Goal: Task Accomplishment & Management: Manage account settings

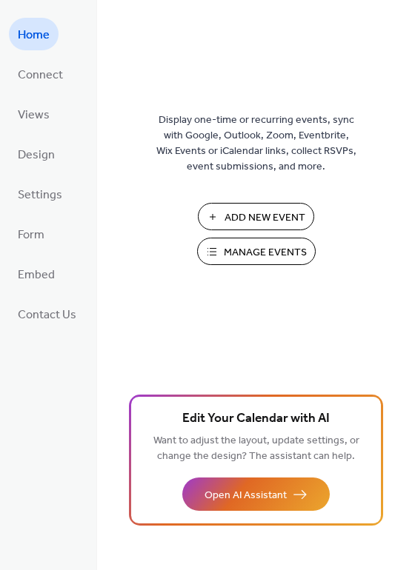
click at [233, 250] on span "Manage Events" at bounding box center [265, 253] width 83 height 16
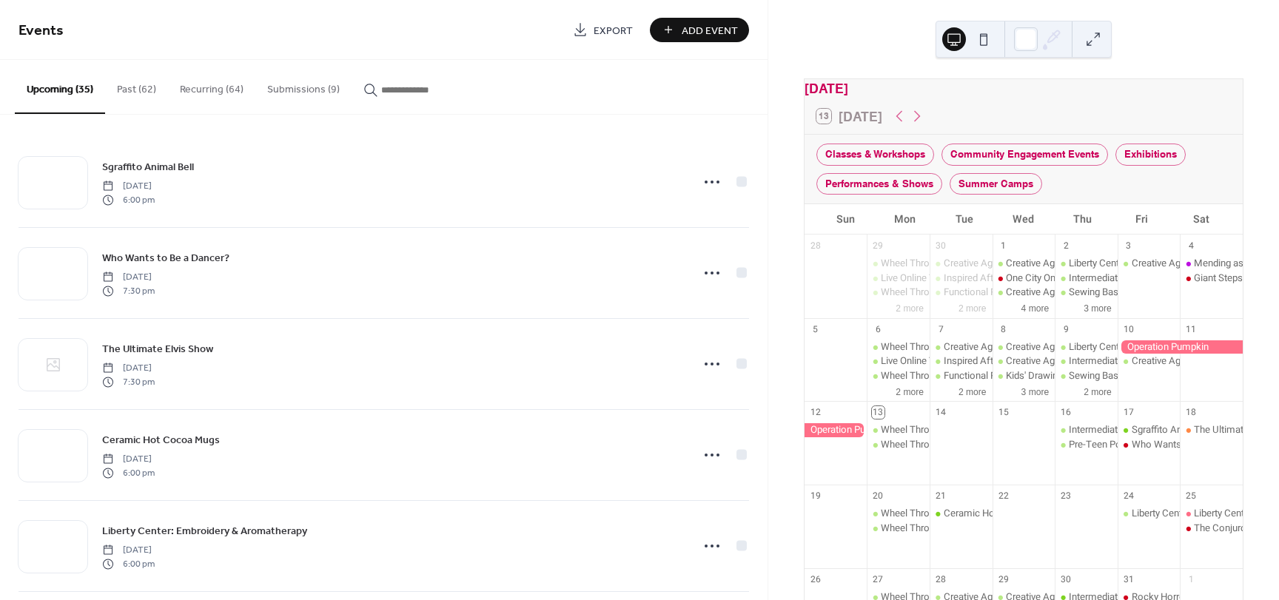
click at [305, 90] on button "Submissions (9)" at bounding box center [303, 86] width 96 height 53
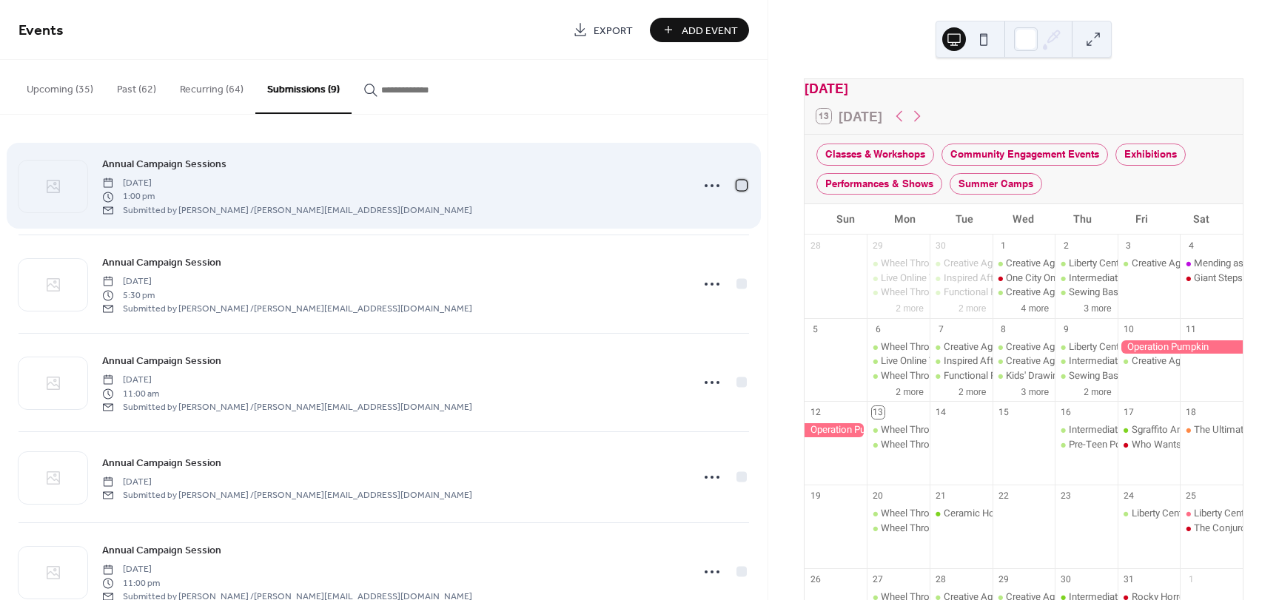
click at [737, 187] on div at bounding box center [742, 185] width 10 height 10
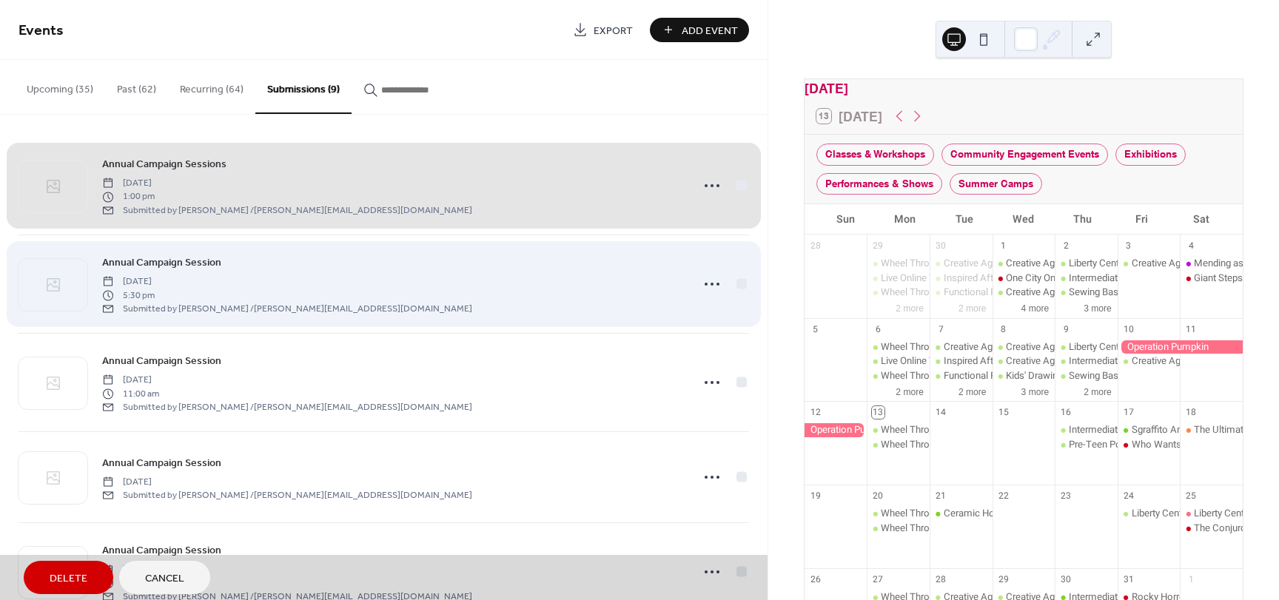
click at [740, 290] on div "Annual Campaign Session [DATE] 5:30 pm Submitted by [PERSON_NAME] / [PERSON_NAM…" at bounding box center [384, 284] width 731 height 98
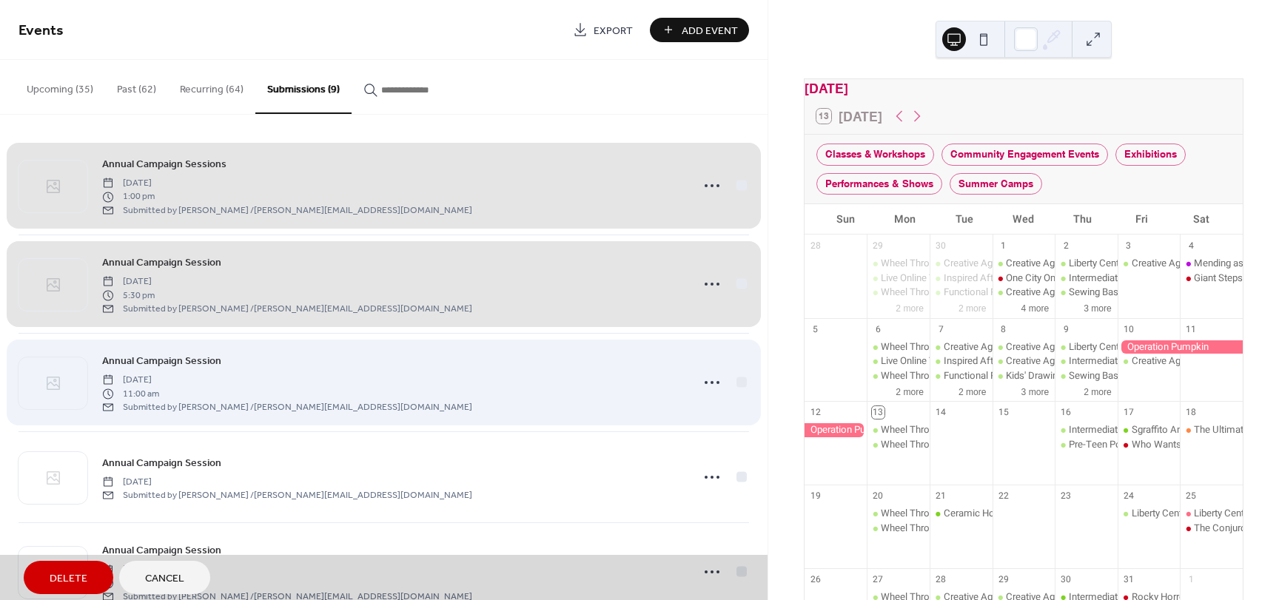
click at [740, 387] on div "Annual Campaign Session [DATE] 11:00 am Submitted by [PERSON_NAME] / [PERSON_NA…" at bounding box center [384, 382] width 731 height 98
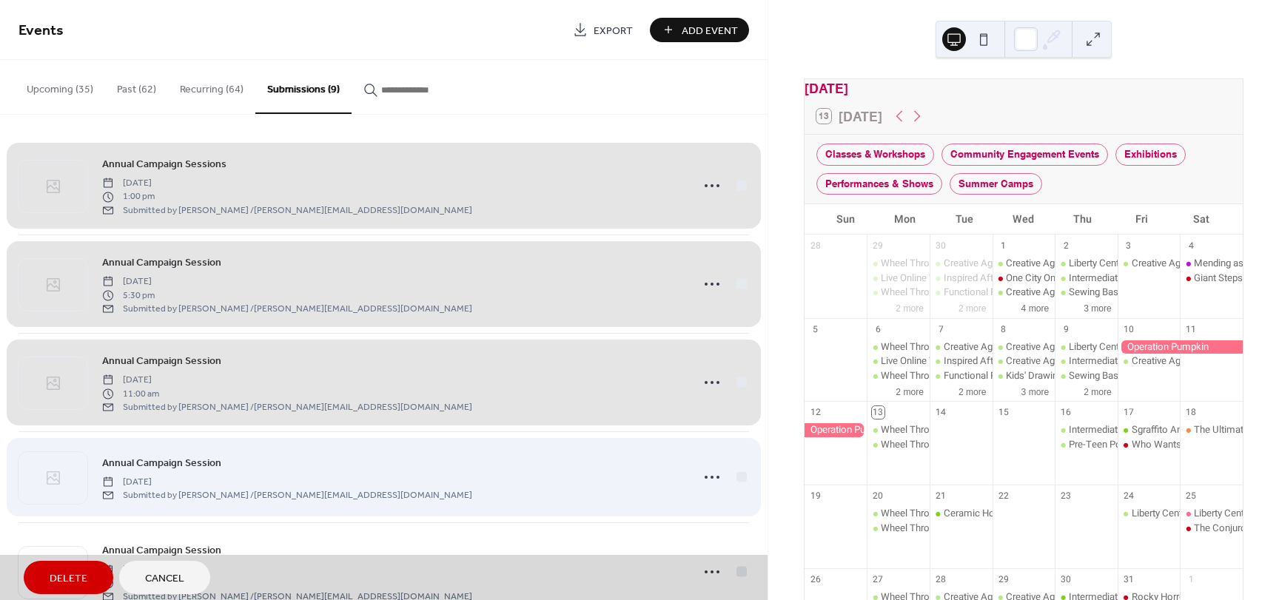
click at [734, 481] on div "Annual Campaign Session [DATE] Submitted by [PERSON_NAME] / [PERSON_NAME][EMAIL…" at bounding box center [384, 477] width 731 height 91
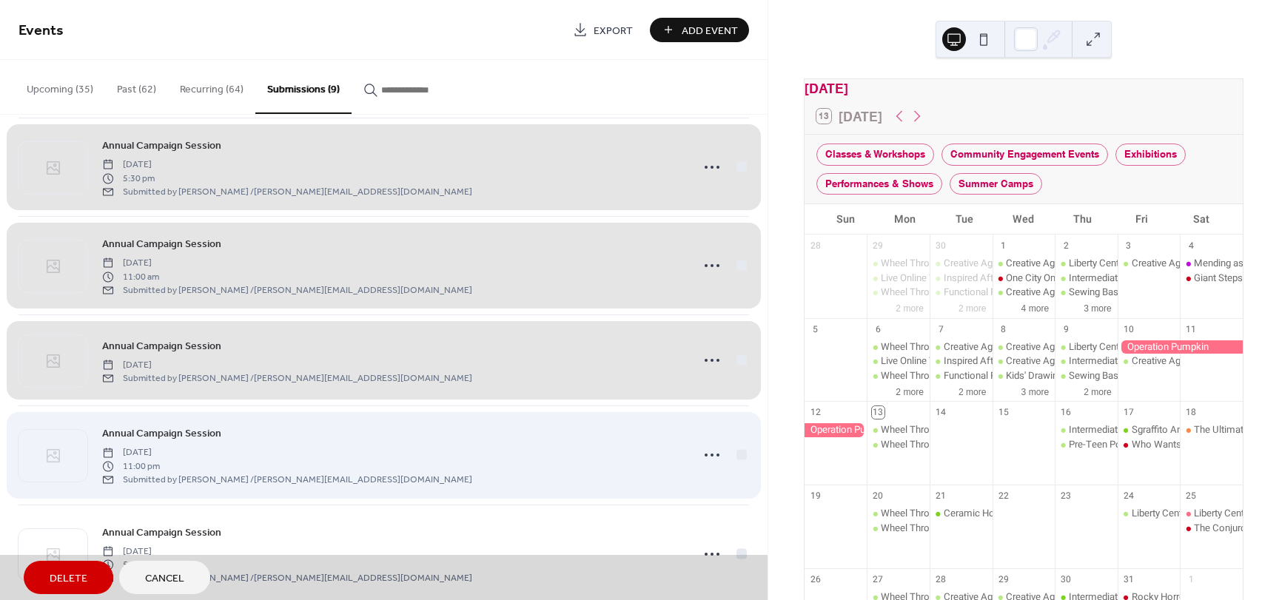
scroll to position [148, 0]
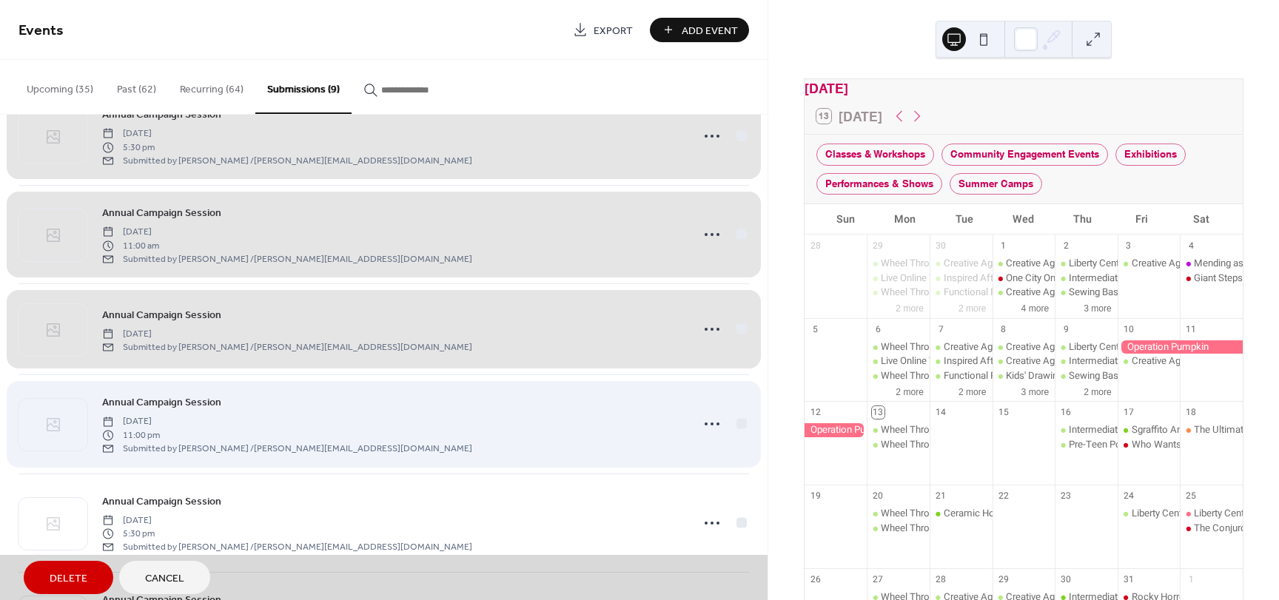
click at [735, 423] on div "Annual Campaign Session [DATE] 11:00 pm Submitted by [PERSON_NAME] / [PERSON_NA…" at bounding box center [384, 424] width 731 height 98
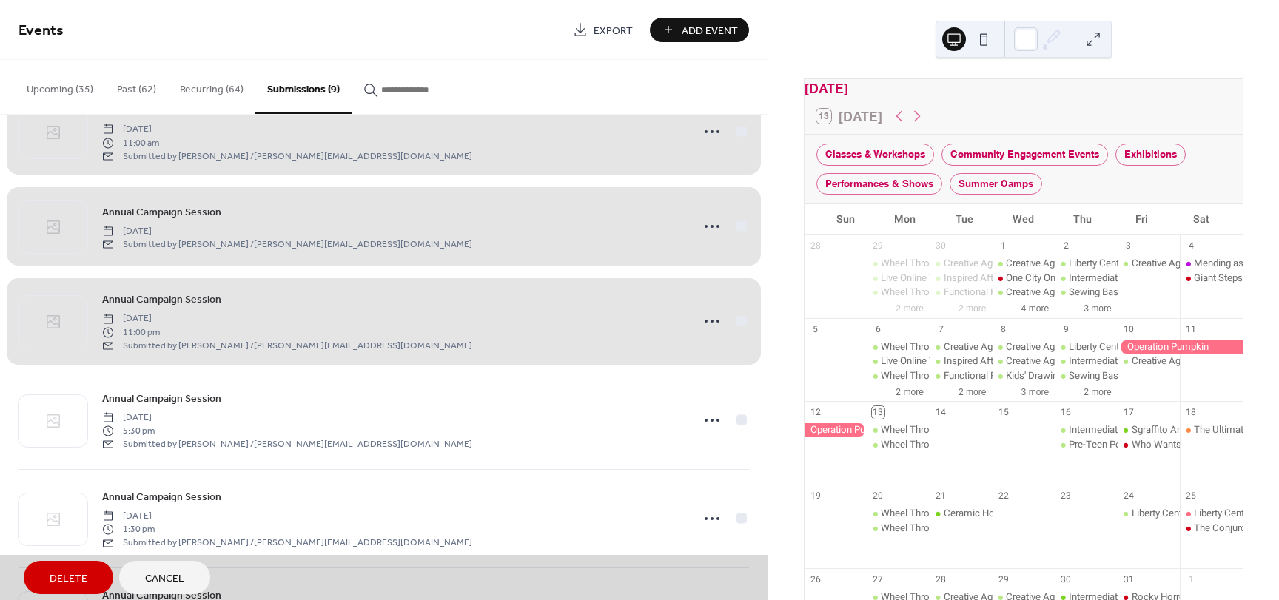
scroll to position [296, 0]
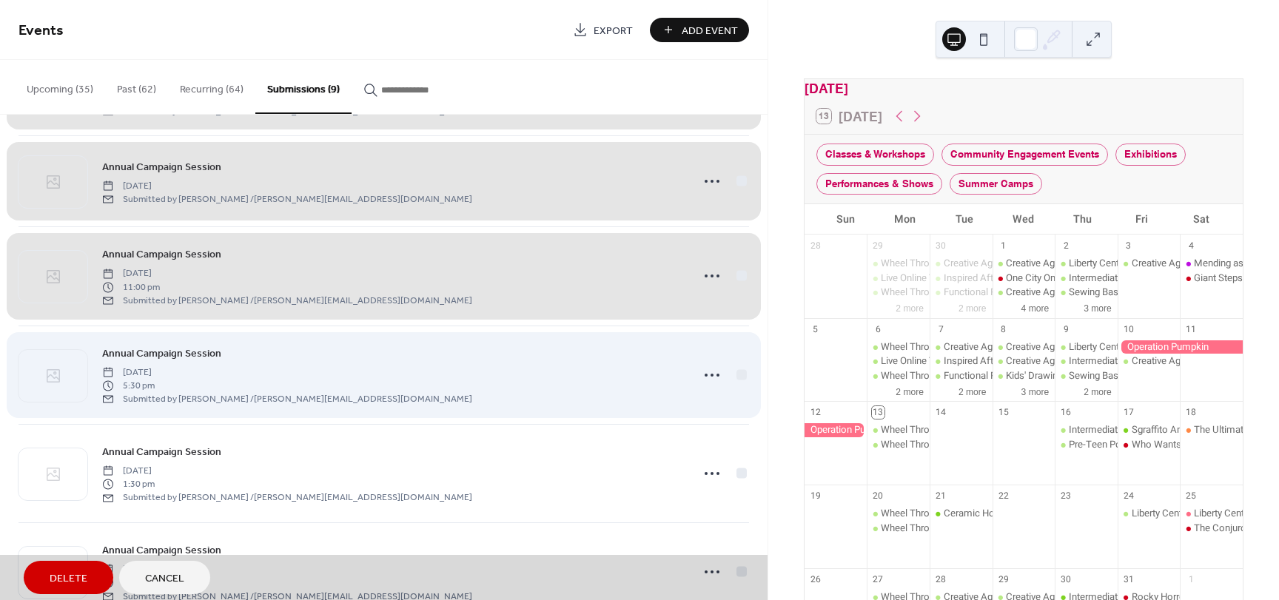
click at [735, 377] on div "Annual Campaign Session [DATE] 5:30 pm Submitted by [PERSON_NAME] / [PERSON_NAM…" at bounding box center [384, 375] width 731 height 98
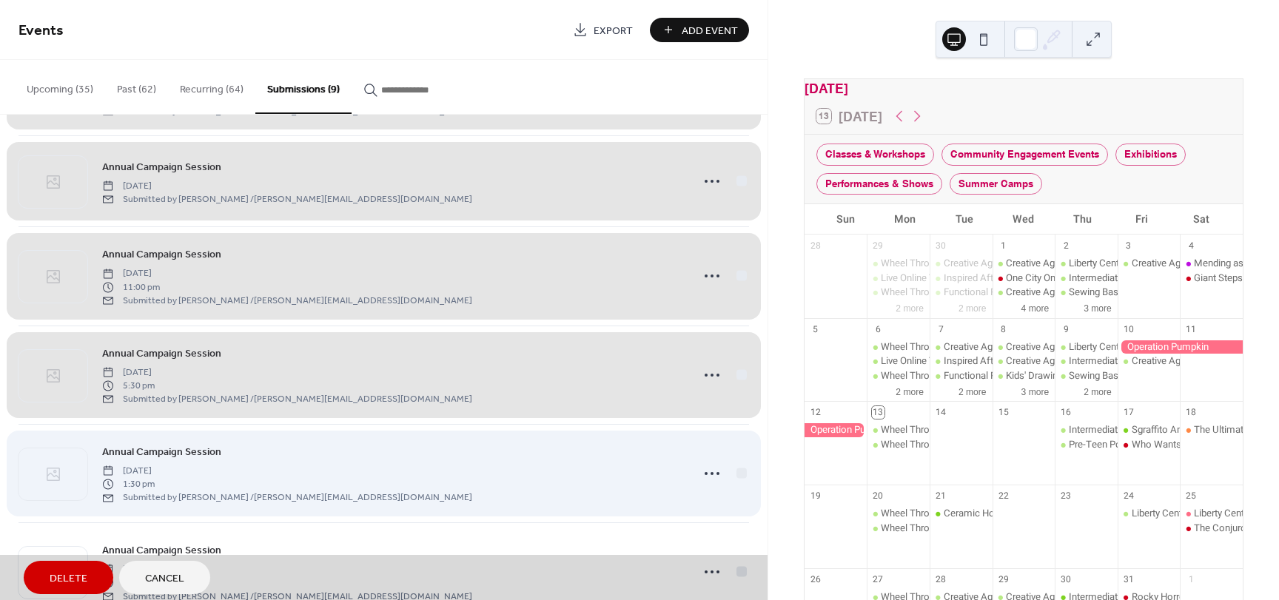
click at [738, 469] on div "Annual Campaign Session [DATE] 1:30 pm Submitted by [PERSON_NAME] / [PERSON_NAM…" at bounding box center [384, 473] width 731 height 98
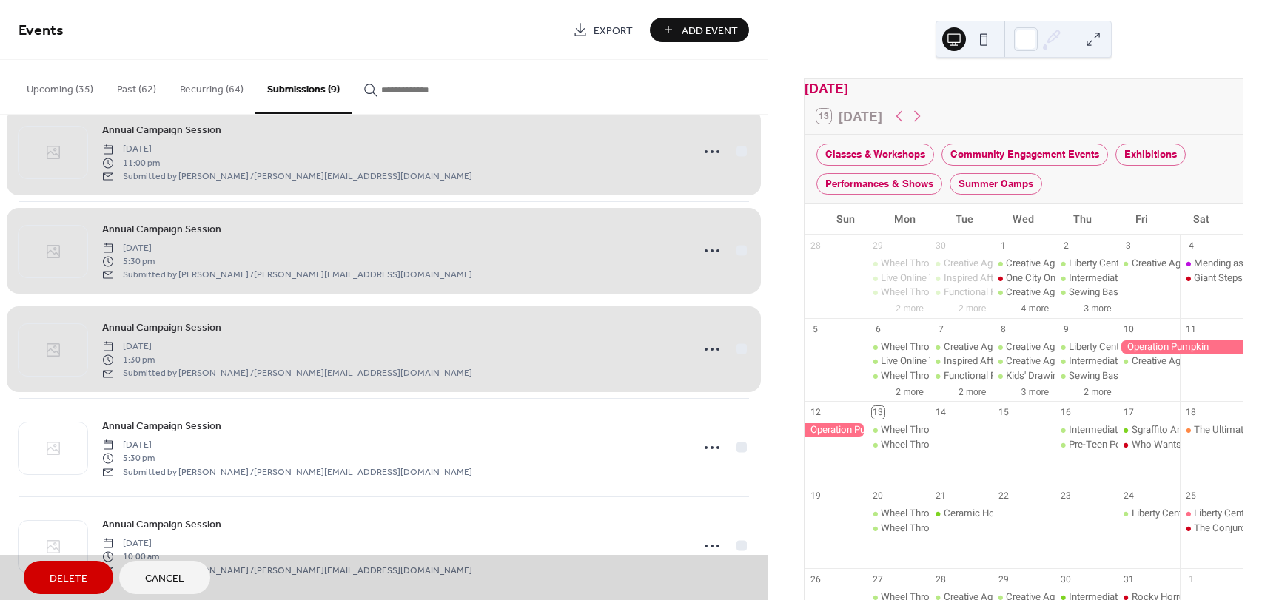
scroll to position [438, 0]
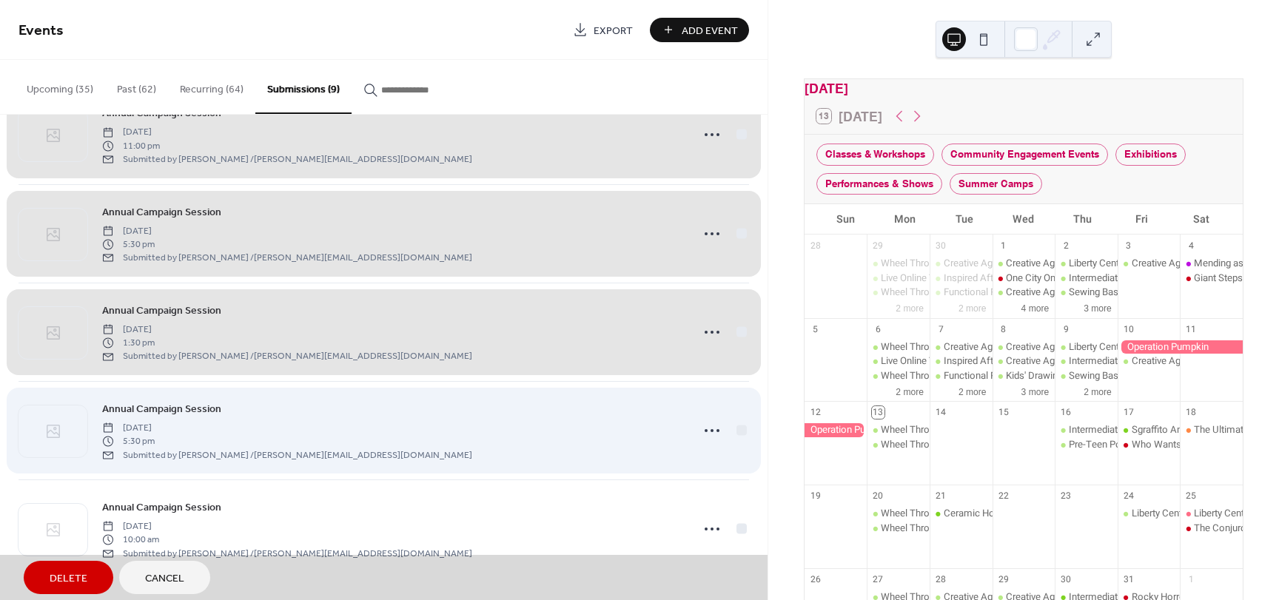
click at [737, 432] on div "Annual Campaign Session [DATE] 5:30 pm Submitted by [PERSON_NAME] / [PERSON_NAM…" at bounding box center [384, 430] width 731 height 98
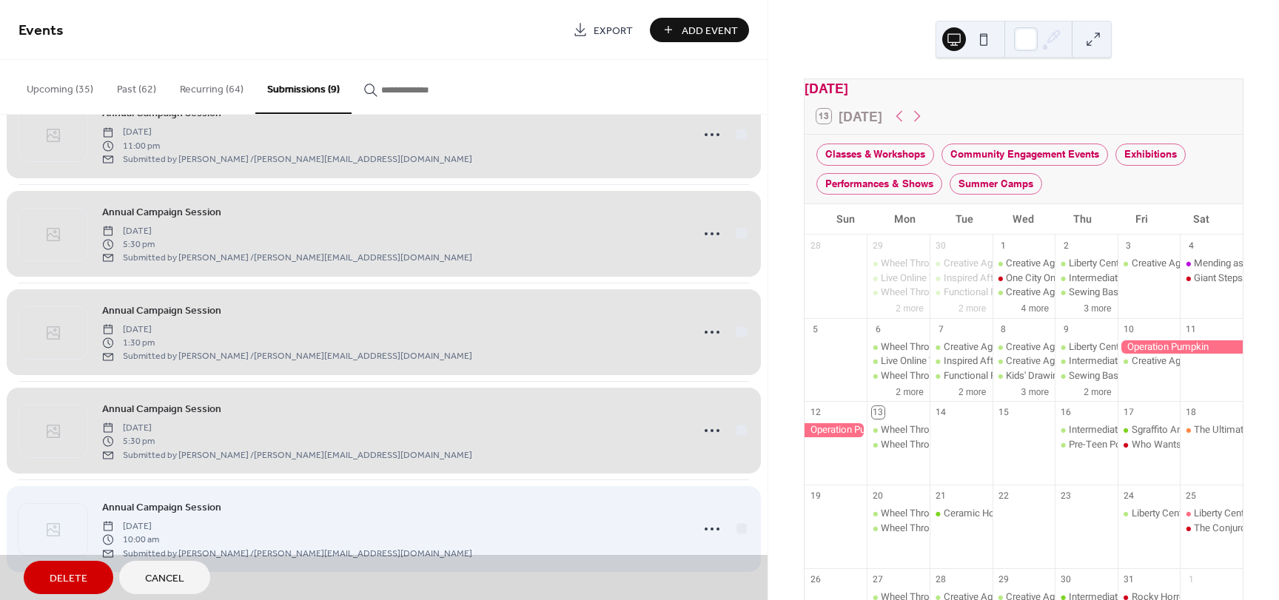
click at [737, 532] on div "Annual Campaign Session [DATE] 10:00 am Submitted by [PERSON_NAME] / [PERSON_NA…" at bounding box center [384, 529] width 731 height 98
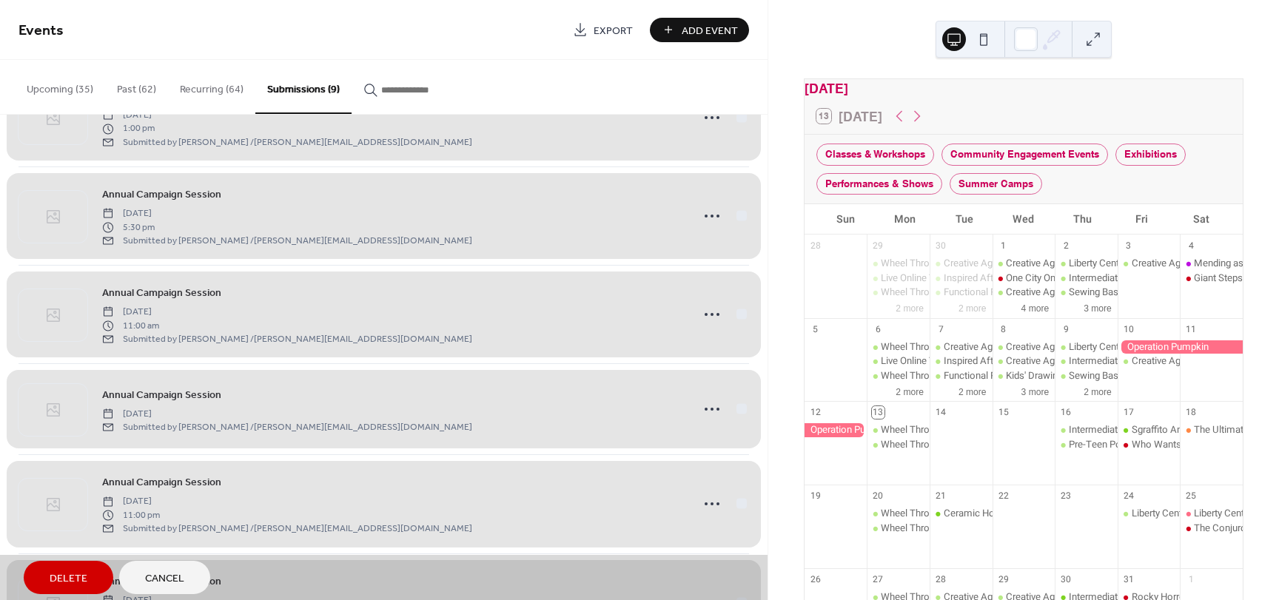
scroll to position [0, 0]
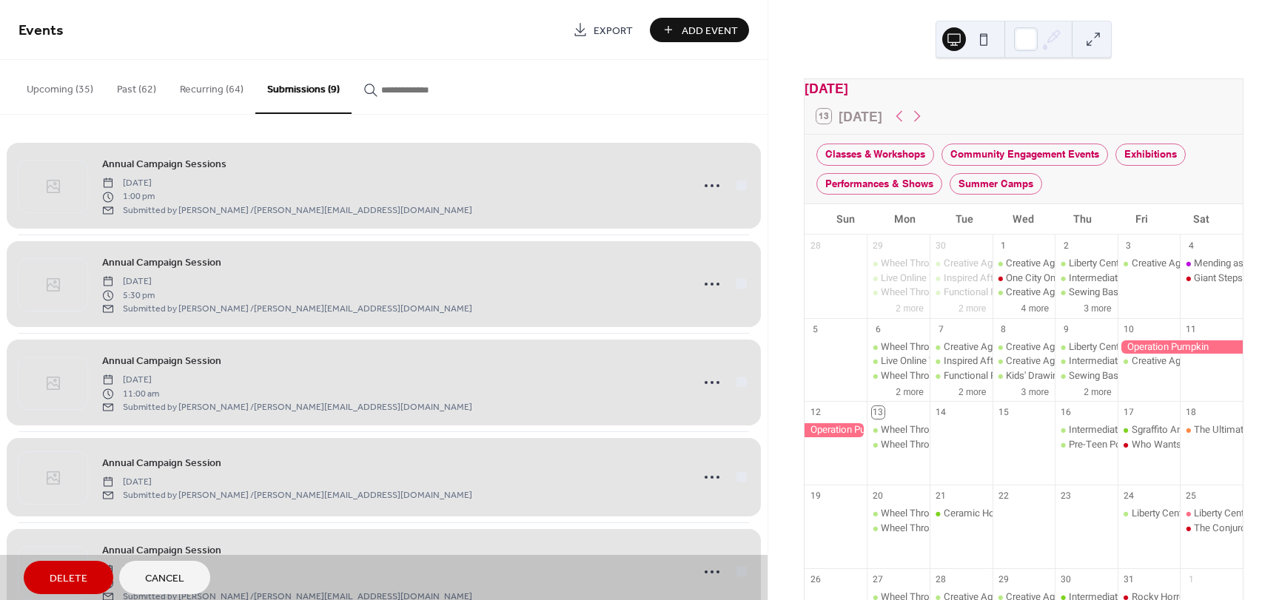
click at [619, 108] on div "Upcoming (35) Past (62) Recurring (64) Submissions (9)" at bounding box center [384, 87] width 768 height 55
click at [207, 87] on button "Recurring (64)" at bounding box center [211, 86] width 87 height 53
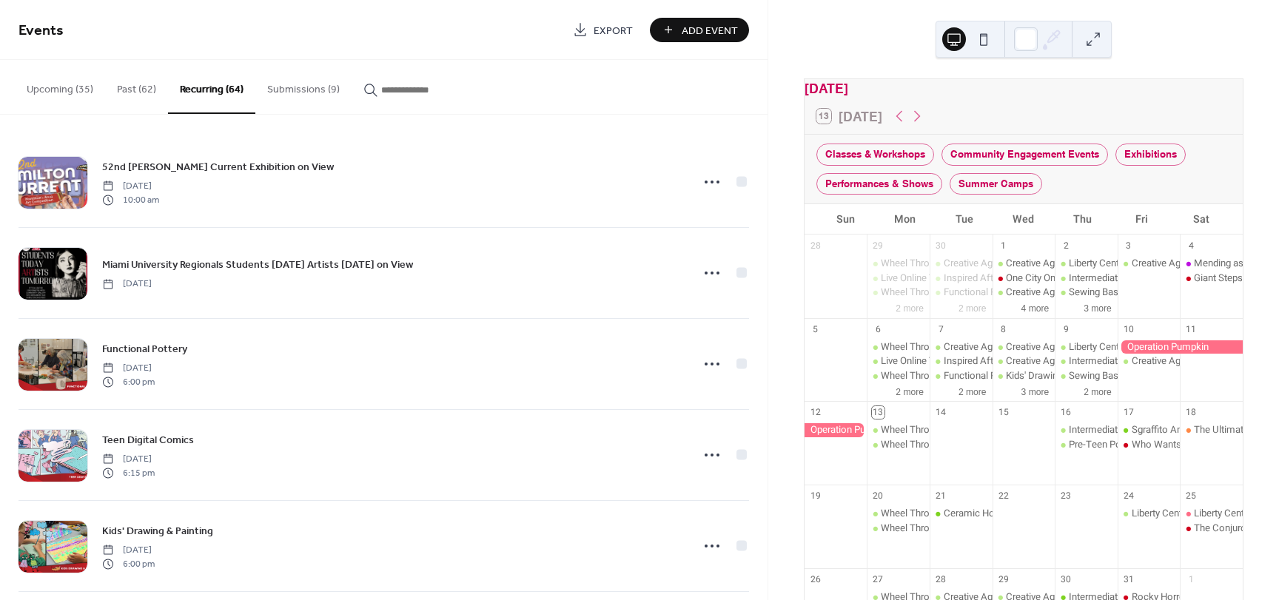
click at [297, 87] on button "Submissions (9)" at bounding box center [303, 86] width 96 height 53
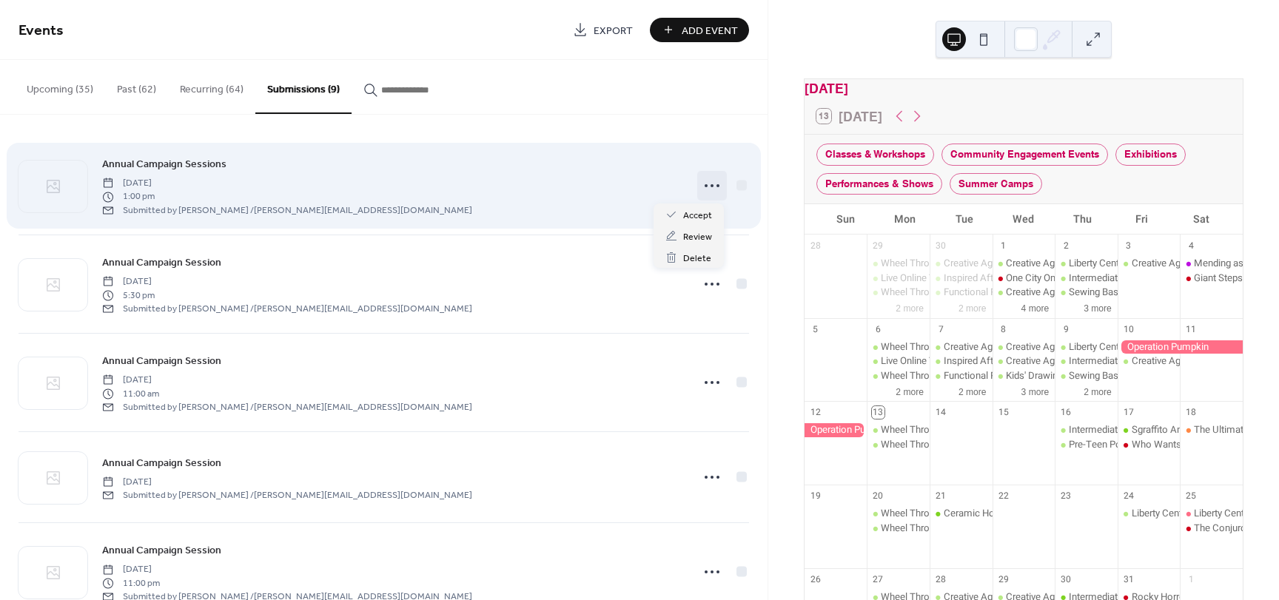
click at [710, 183] on icon at bounding box center [712, 186] width 24 height 24
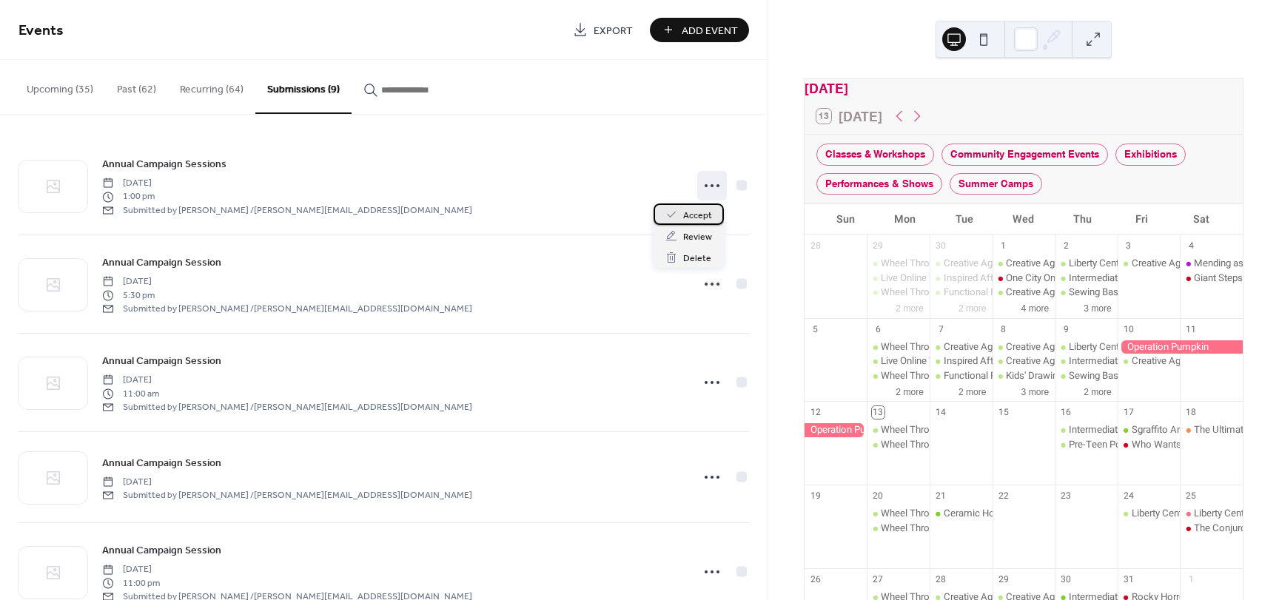
click at [698, 221] on span "Accept" at bounding box center [697, 216] width 29 height 16
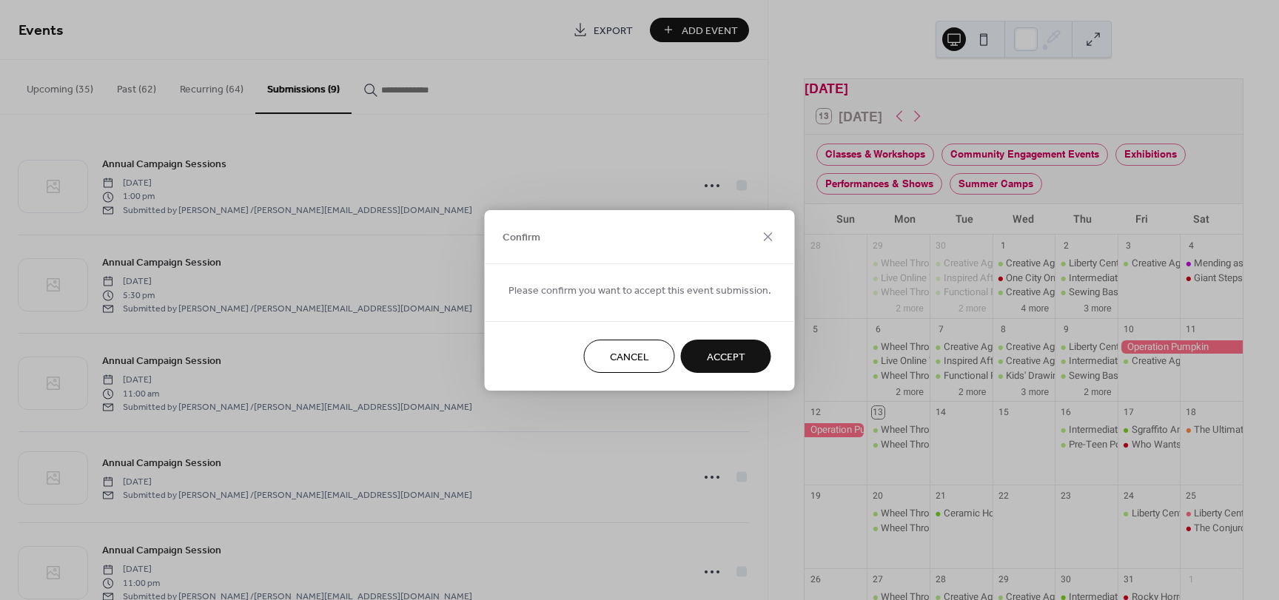
click at [731, 353] on span "Accept" at bounding box center [726, 357] width 38 height 16
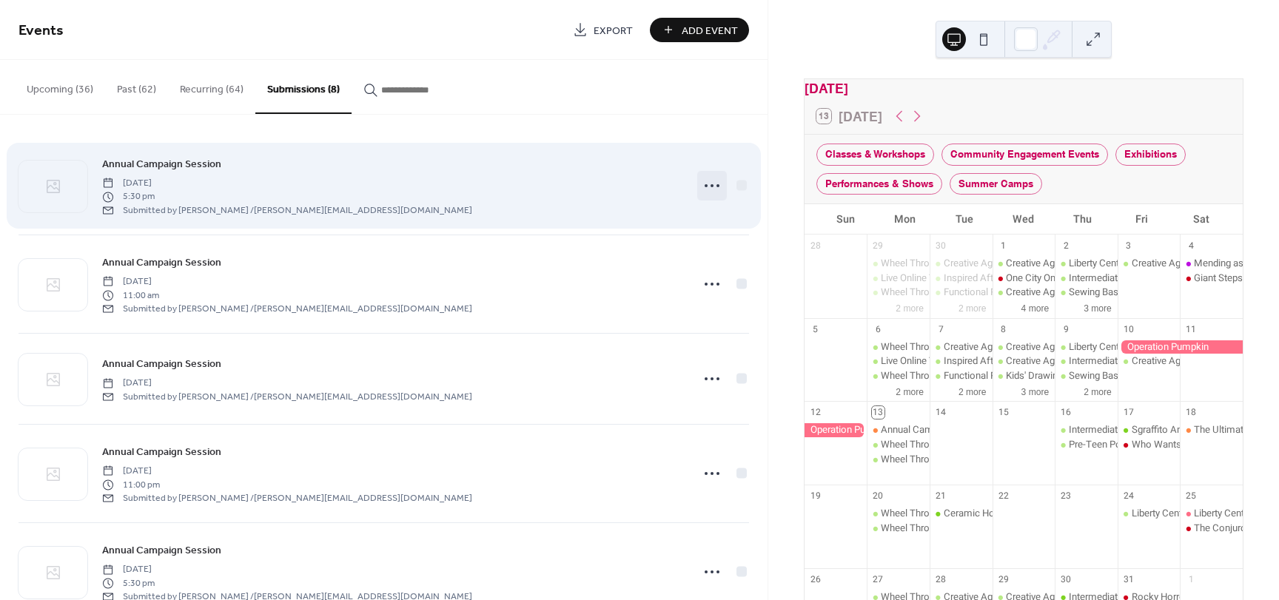
click at [705, 183] on icon at bounding box center [712, 186] width 24 height 24
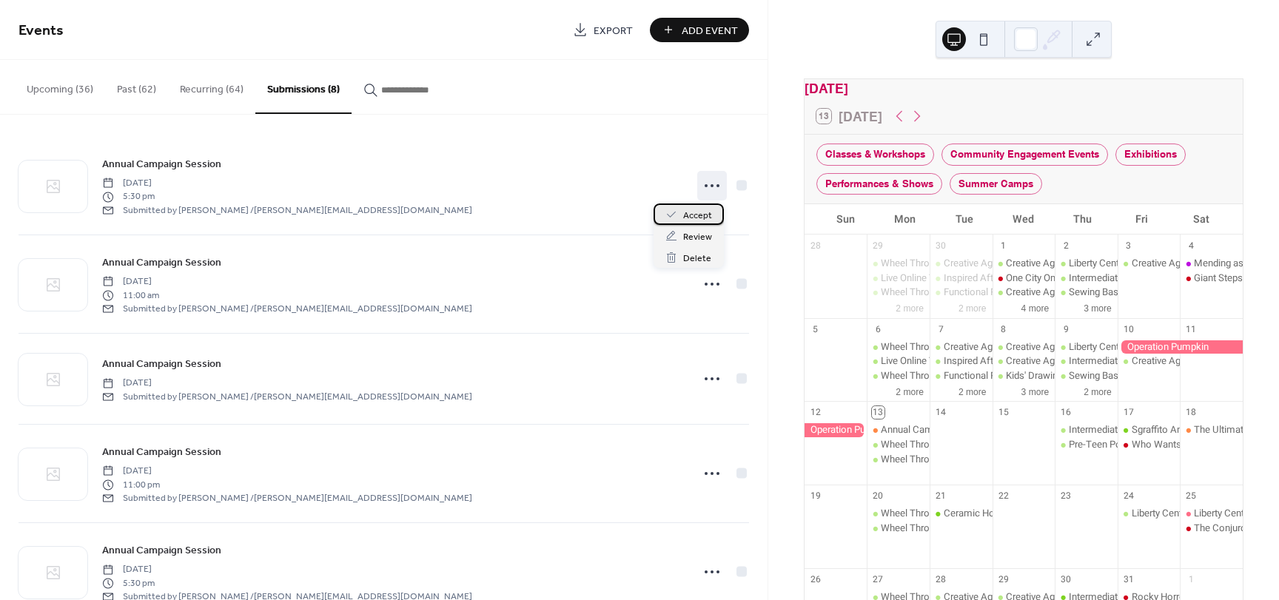
click at [696, 215] on span "Accept" at bounding box center [697, 216] width 29 height 16
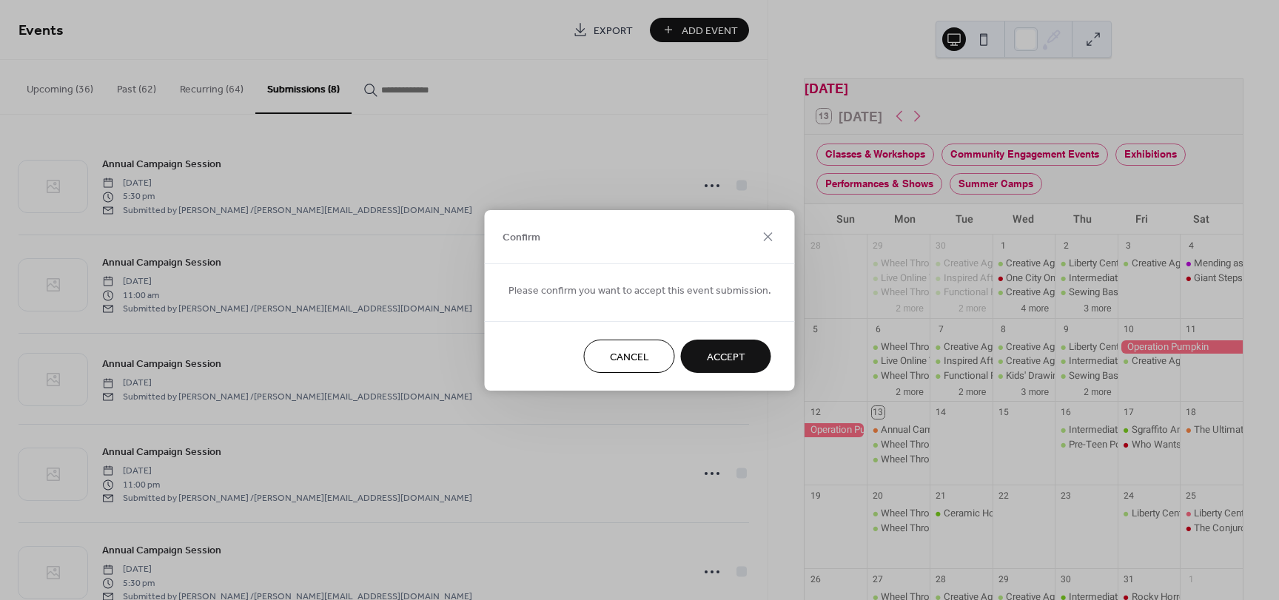
click at [728, 363] on span "Accept" at bounding box center [726, 357] width 38 height 16
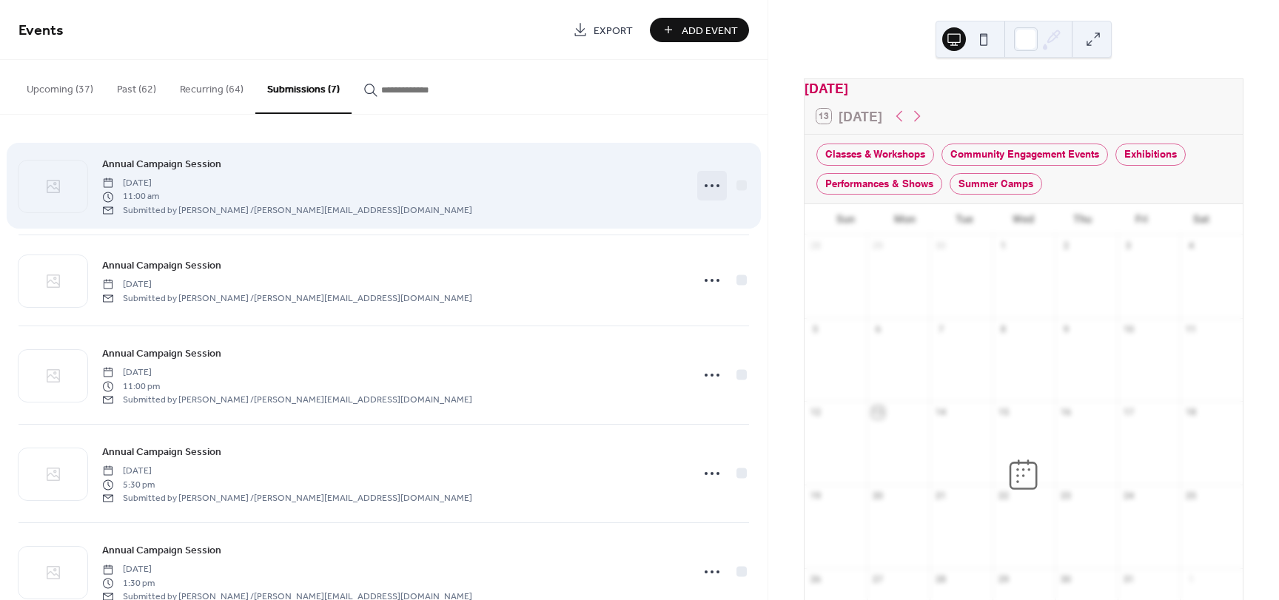
click at [705, 184] on icon at bounding box center [712, 186] width 24 height 24
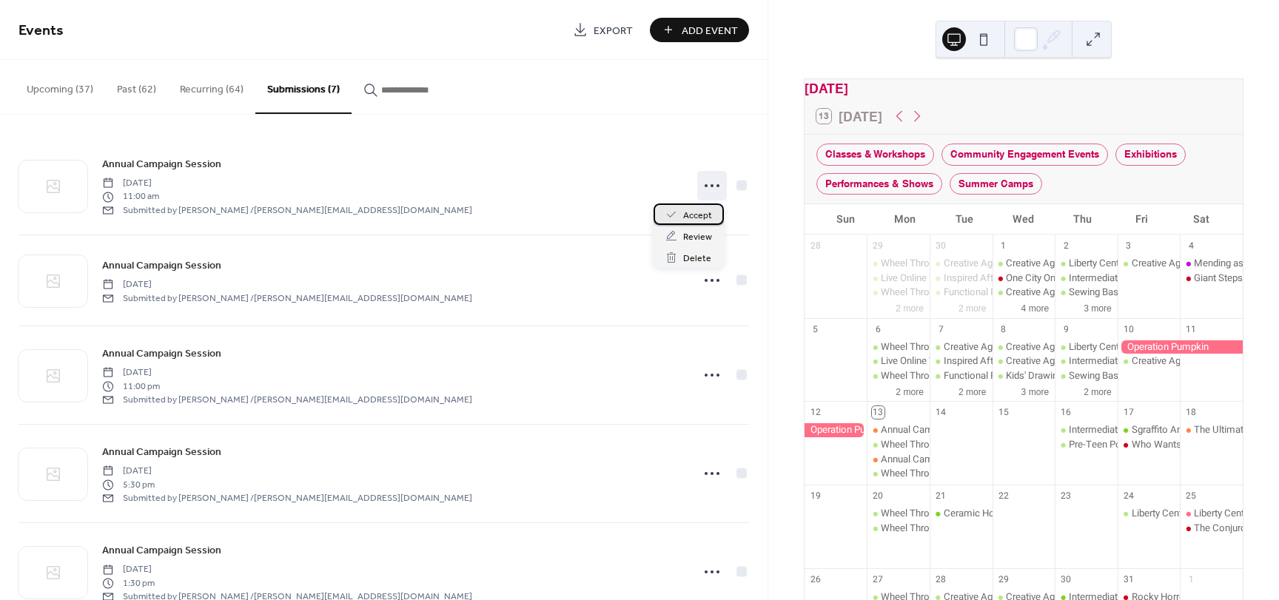
click at [706, 216] on span "Accept" at bounding box center [697, 216] width 29 height 16
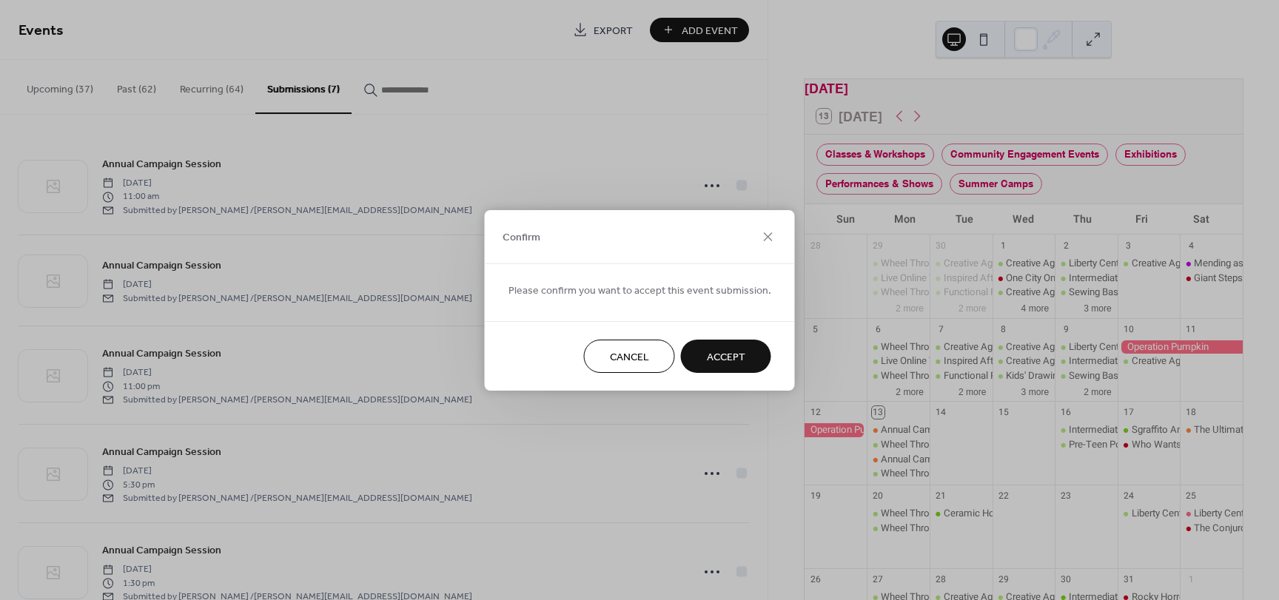
click at [742, 351] on button "Accept" at bounding box center [726, 356] width 90 height 33
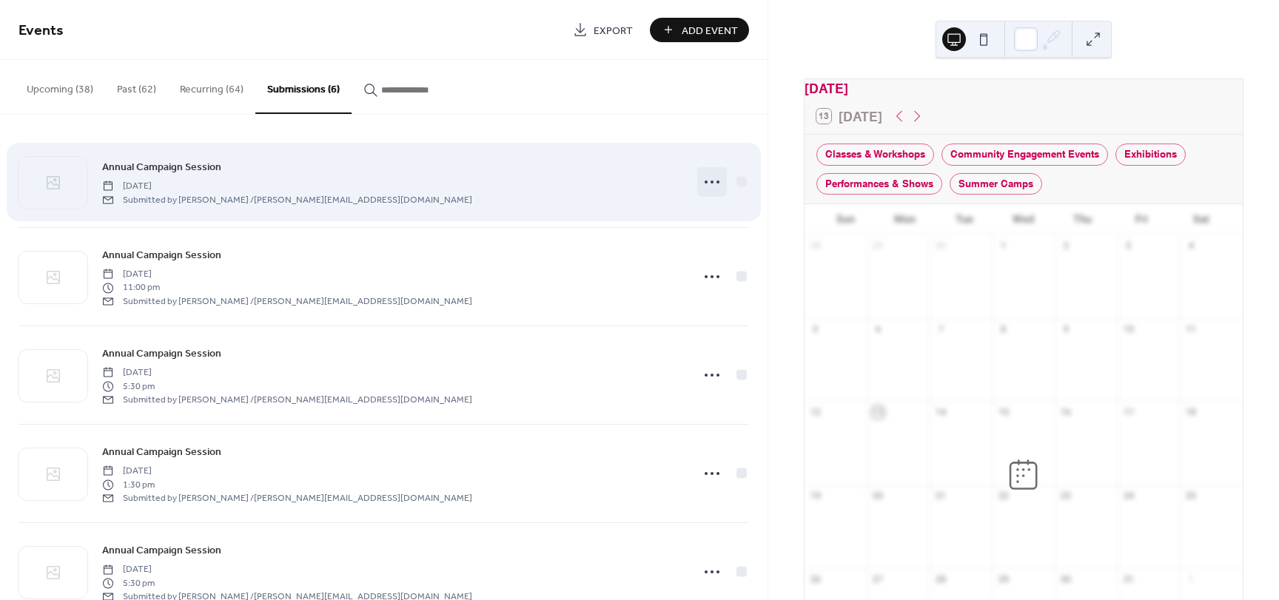
drag, startPoint x: 696, startPoint y: 186, endPoint x: 708, endPoint y: 178, distance: 14.0
click at [708, 178] on icon at bounding box center [712, 182] width 24 height 24
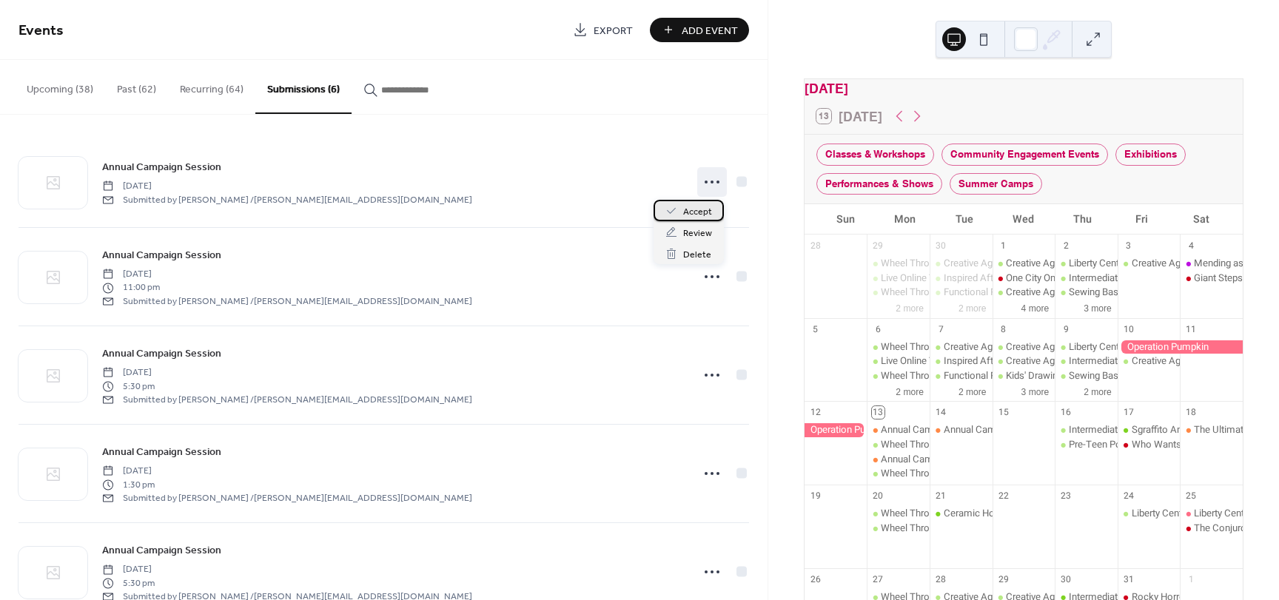
click at [706, 211] on span "Accept" at bounding box center [697, 212] width 29 height 16
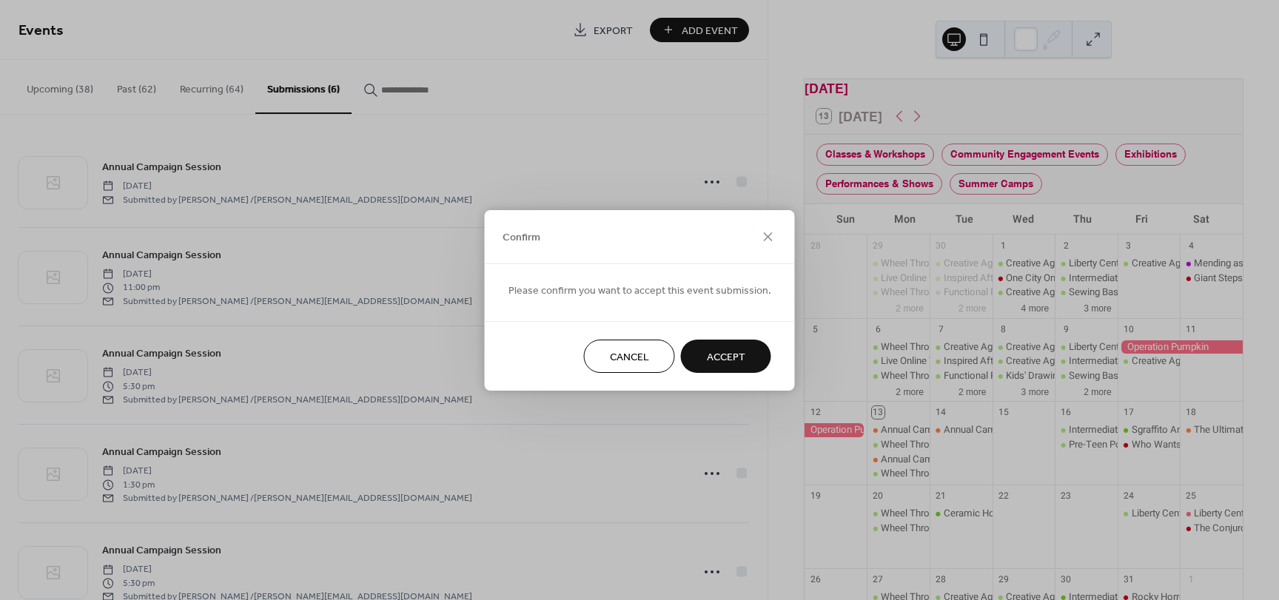
click at [714, 352] on span "Accept" at bounding box center [726, 357] width 38 height 16
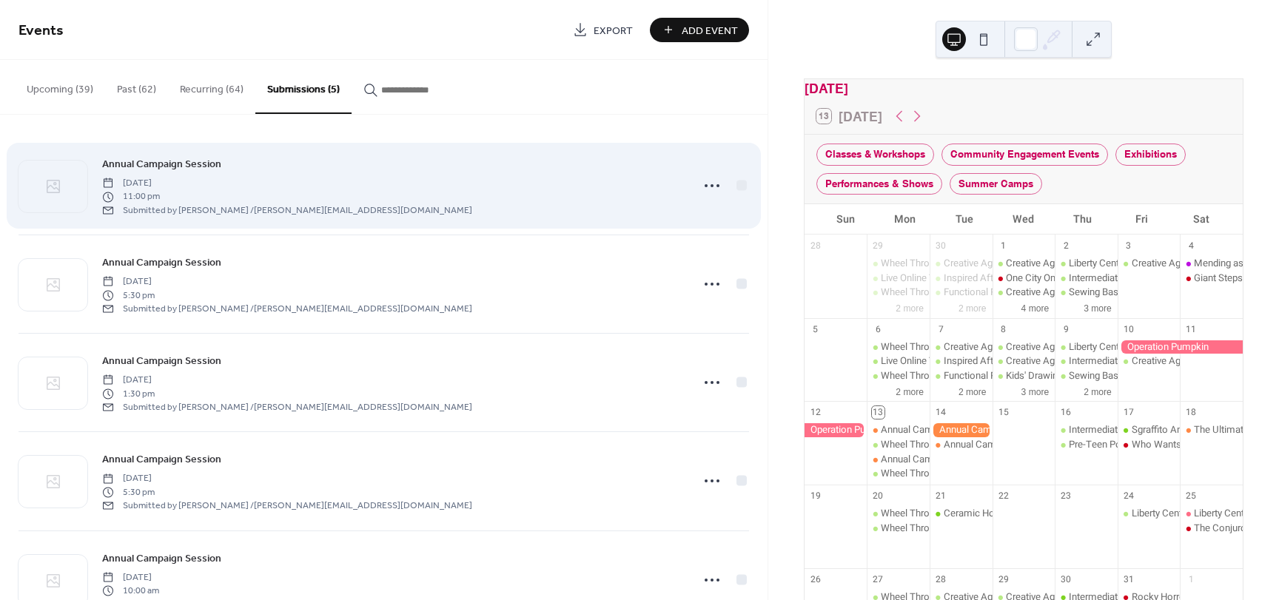
click at [703, 182] on icon at bounding box center [712, 186] width 24 height 24
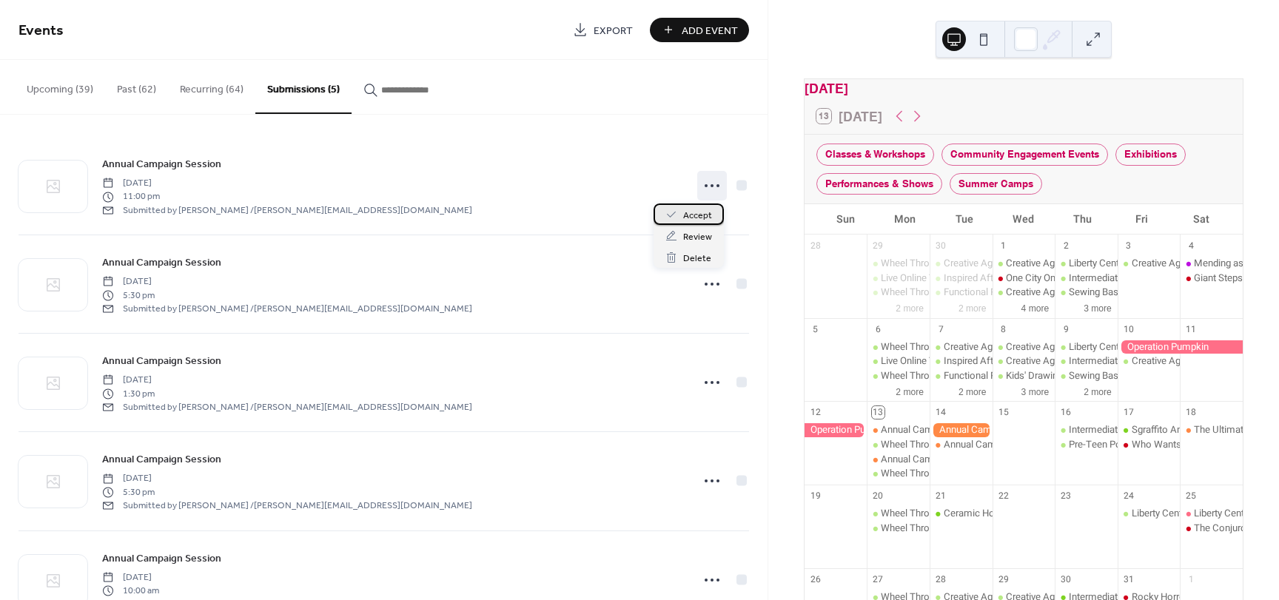
click at [694, 221] on span "Accept" at bounding box center [697, 216] width 29 height 16
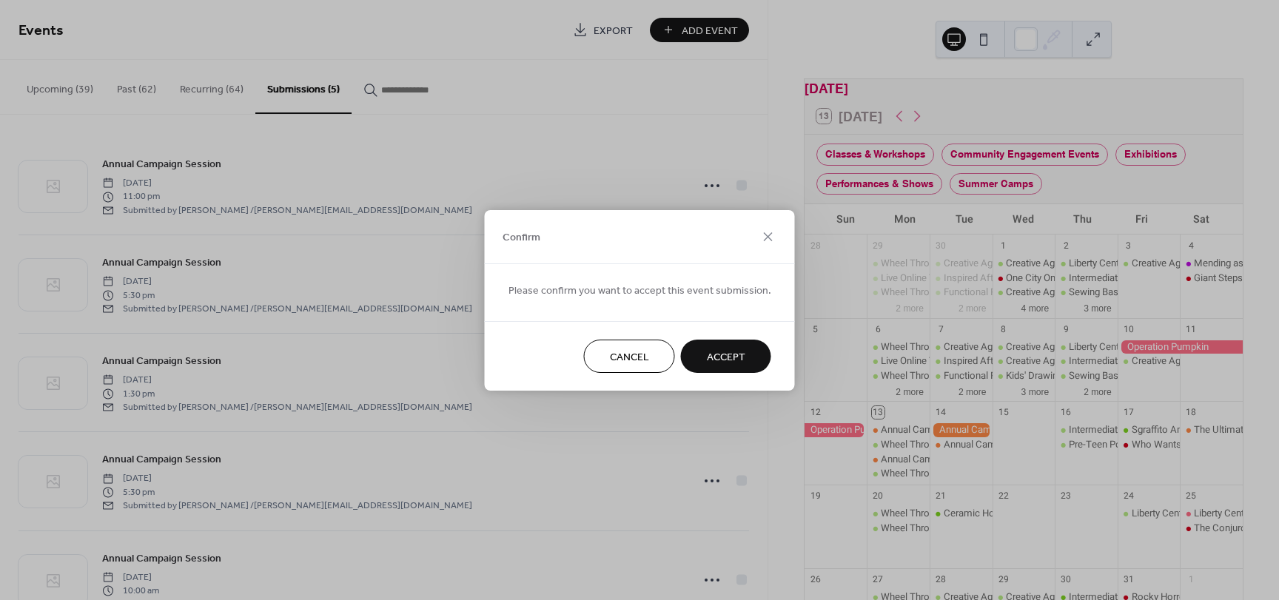
click at [699, 358] on button "Accept" at bounding box center [726, 356] width 90 height 33
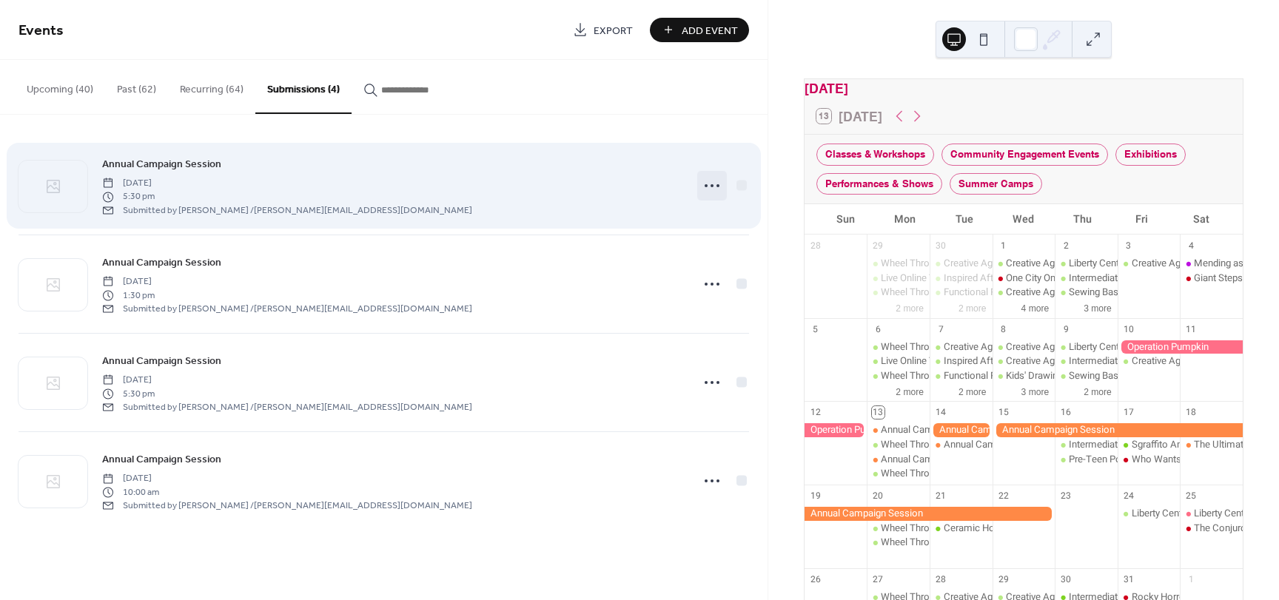
click at [707, 183] on icon at bounding box center [712, 186] width 24 height 24
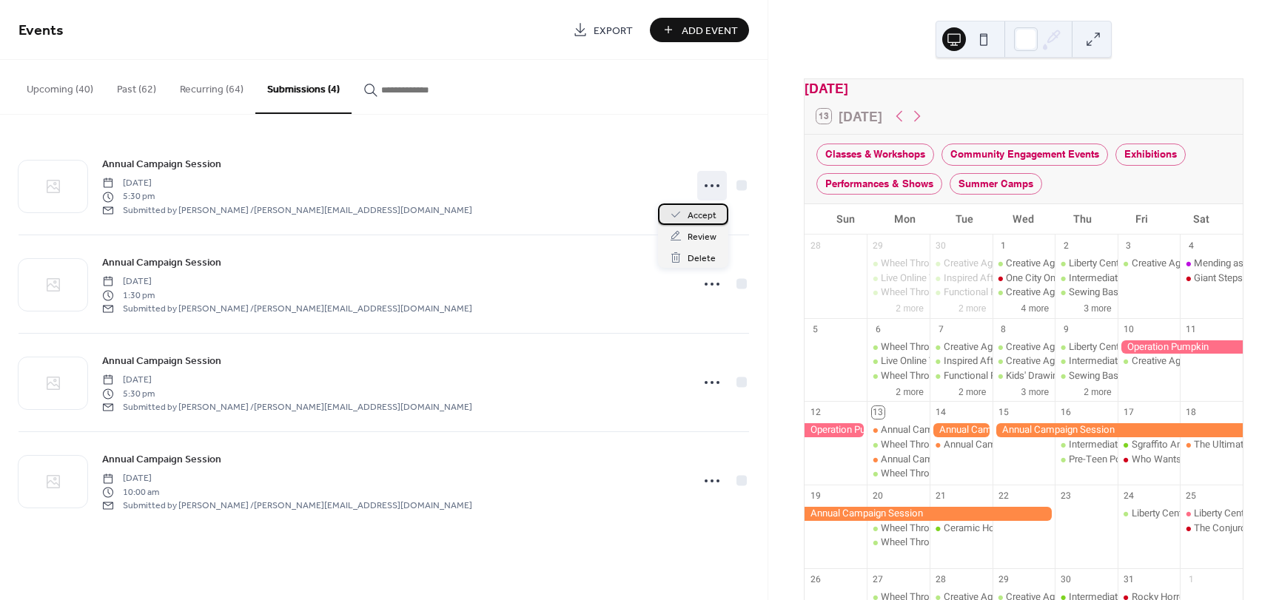
click at [707, 212] on span "Accept" at bounding box center [702, 216] width 29 height 16
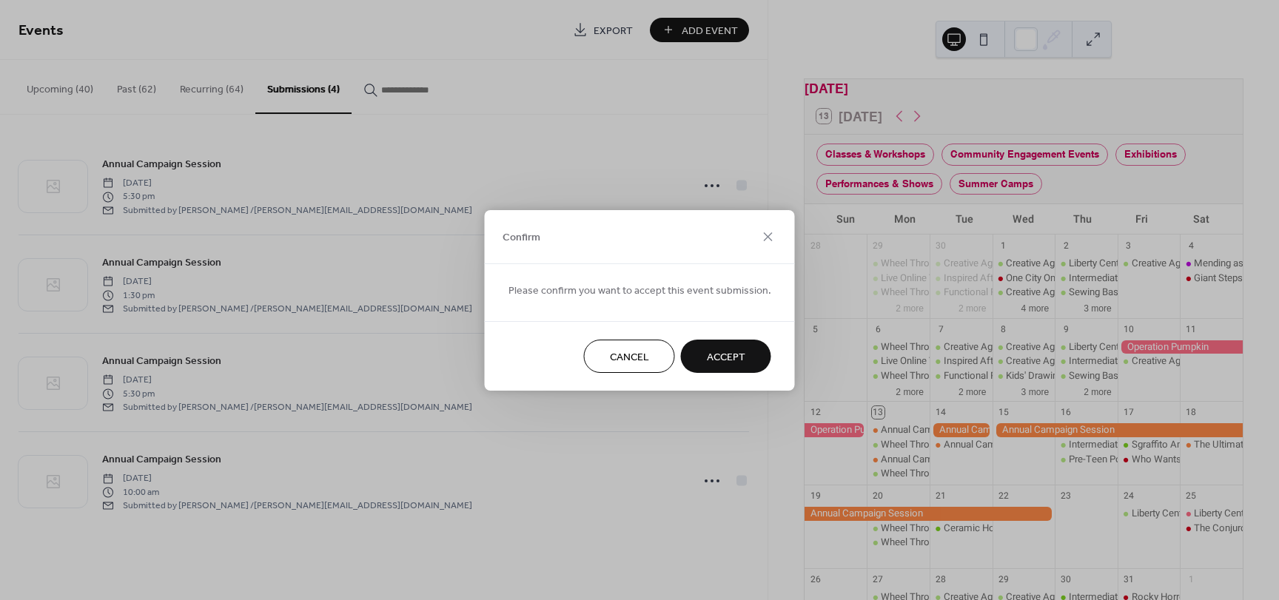
click at [746, 361] on button "Accept" at bounding box center [726, 356] width 90 height 33
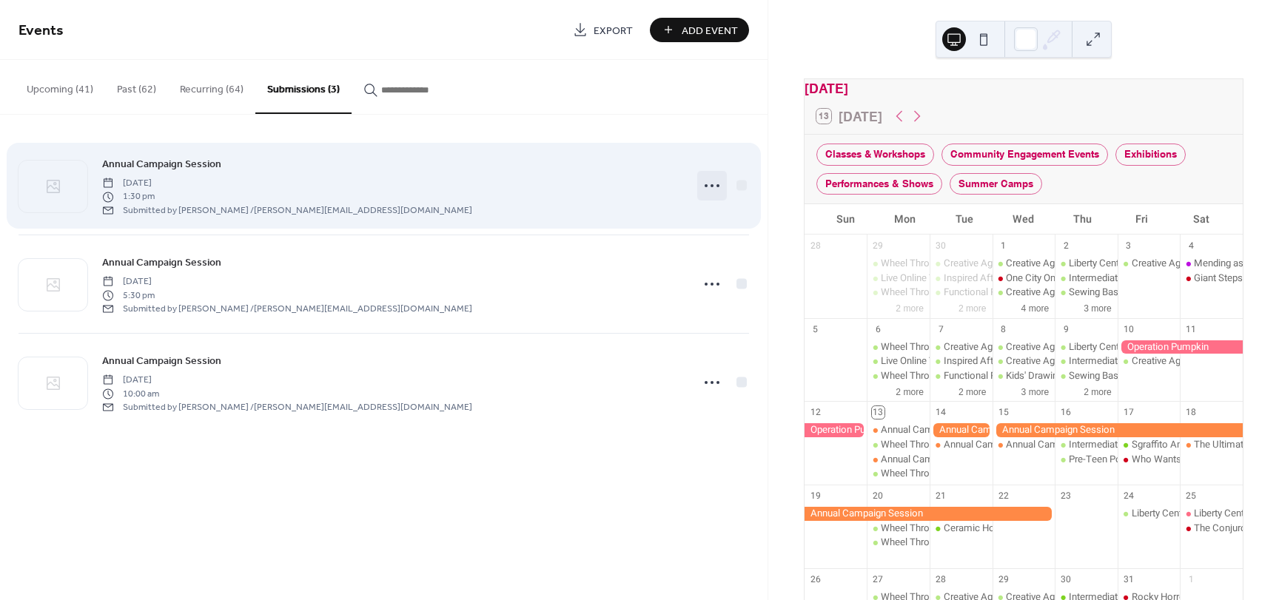
click at [708, 184] on icon at bounding box center [712, 186] width 24 height 24
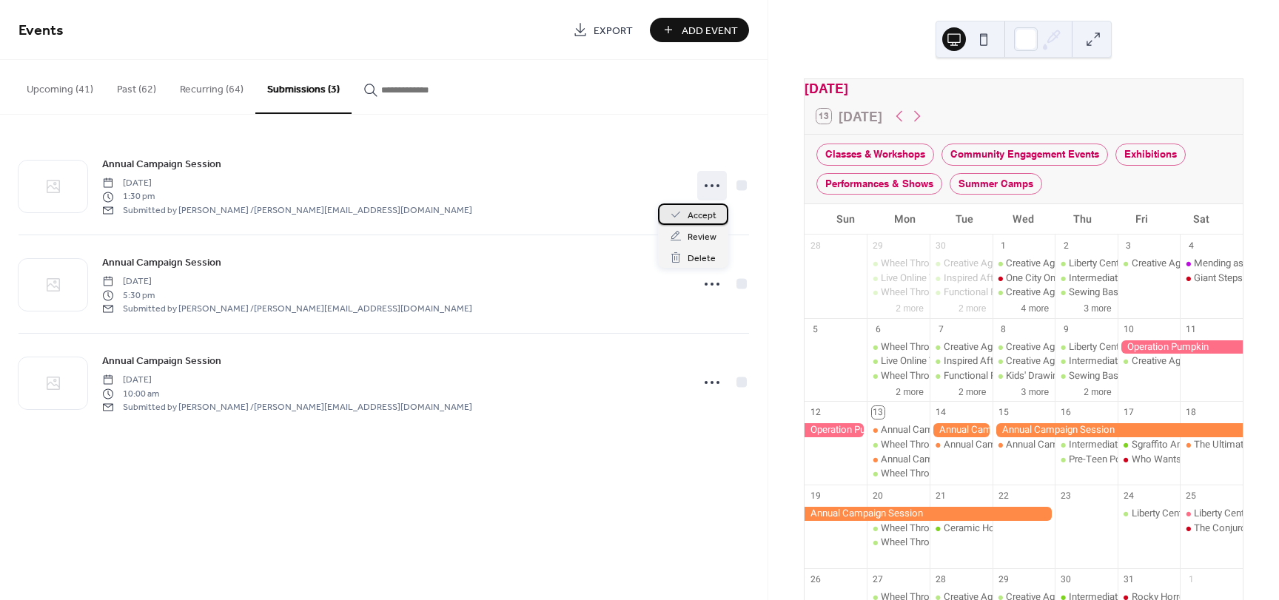
click at [714, 210] on span "Accept" at bounding box center [702, 216] width 29 height 16
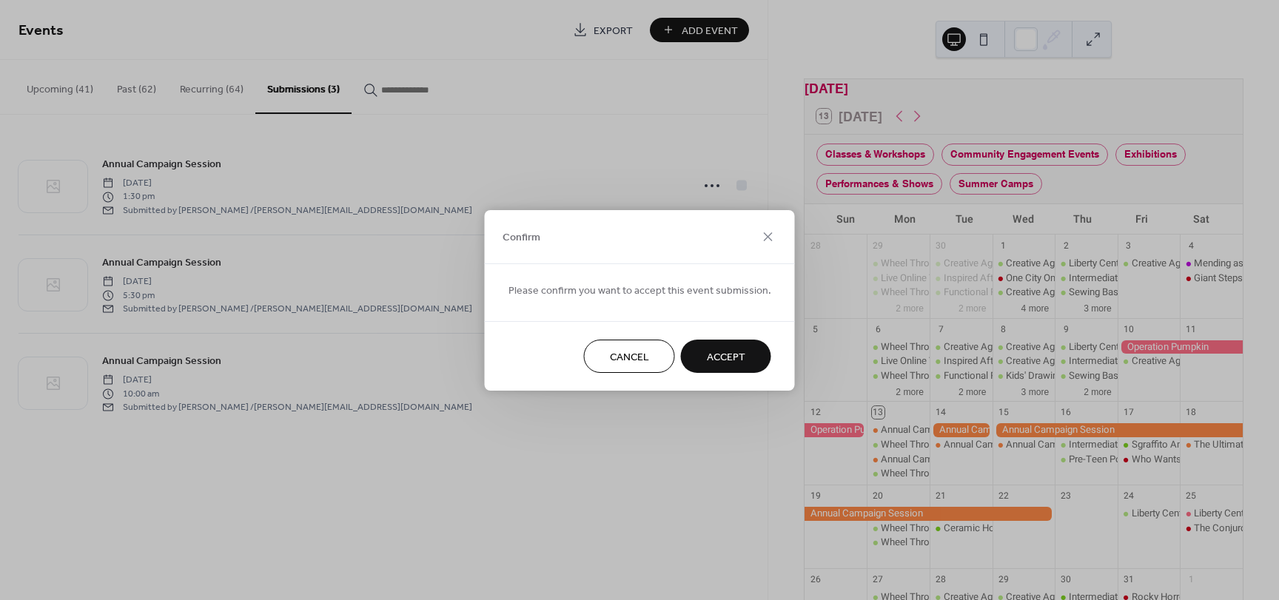
click at [714, 355] on span "Accept" at bounding box center [726, 357] width 38 height 16
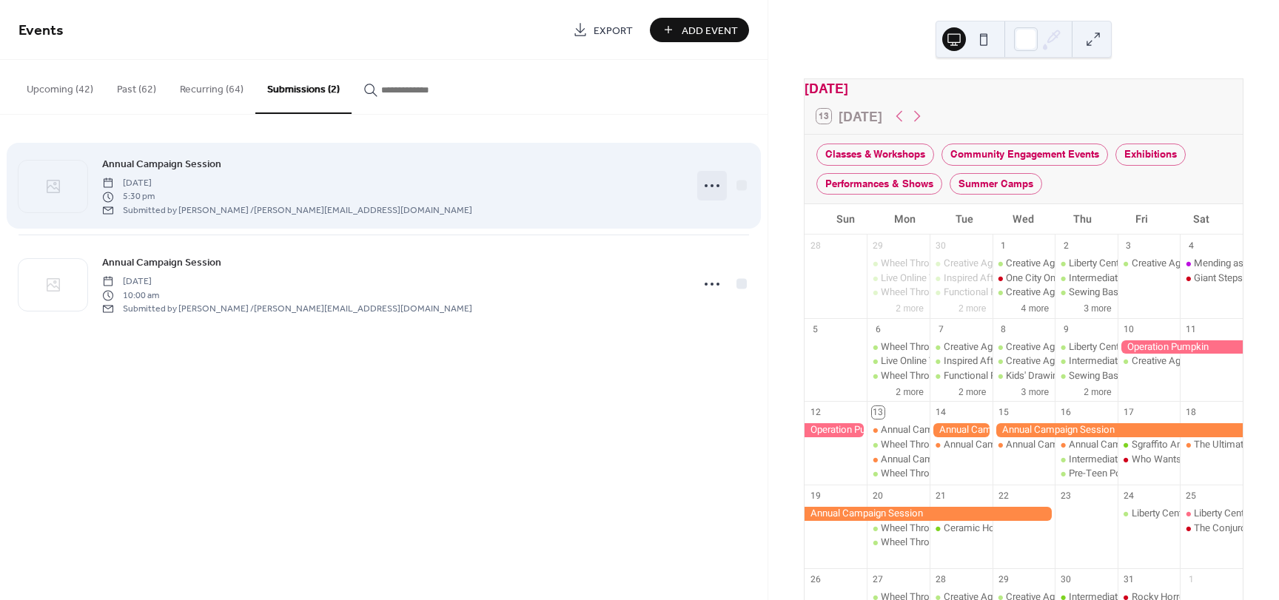
click at [707, 184] on icon at bounding box center [712, 186] width 24 height 24
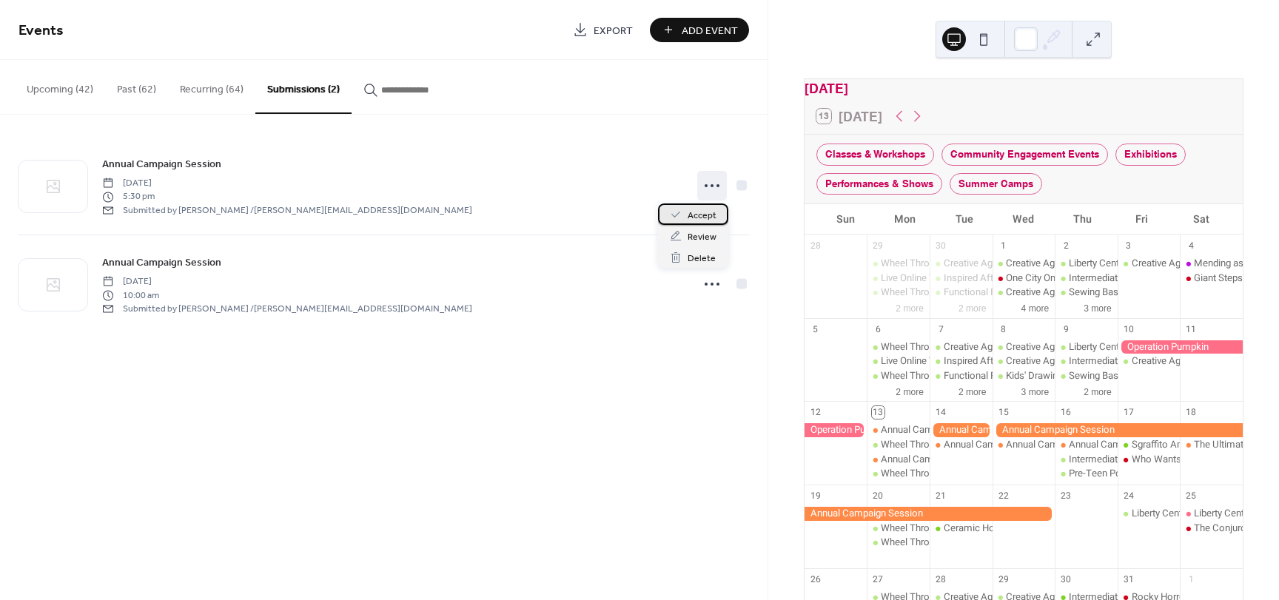
click at [706, 220] on span "Accept" at bounding box center [702, 216] width 29 height 16
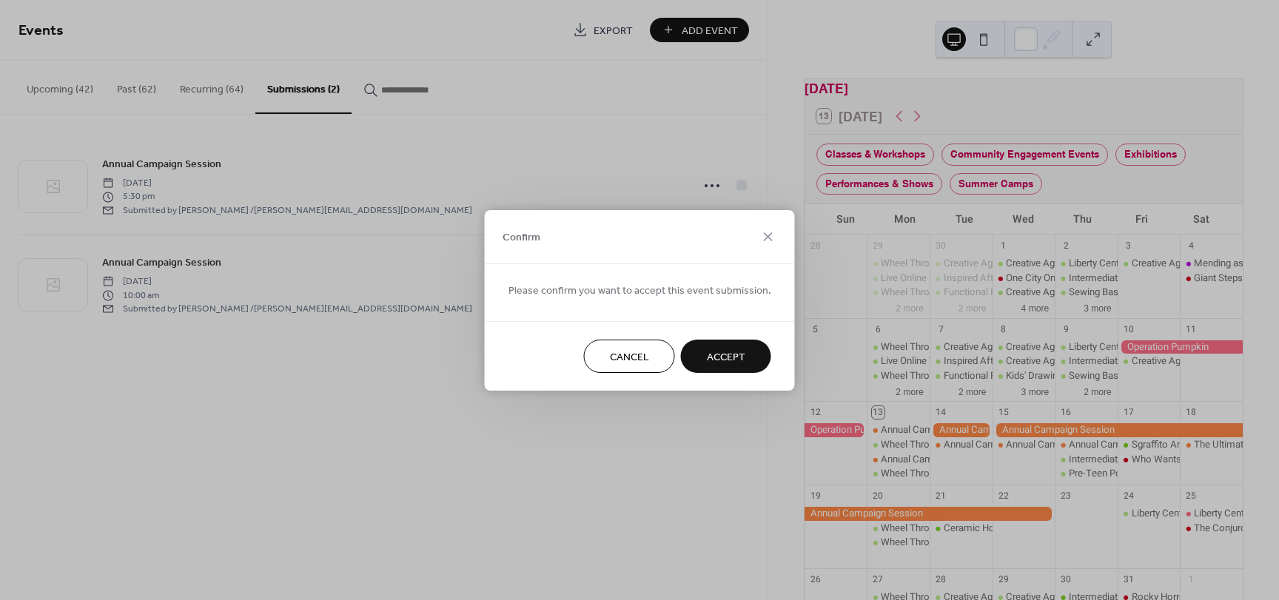
click at [719, 350] on span "Accept" at bounding box center [726, 357] width 38 height 16
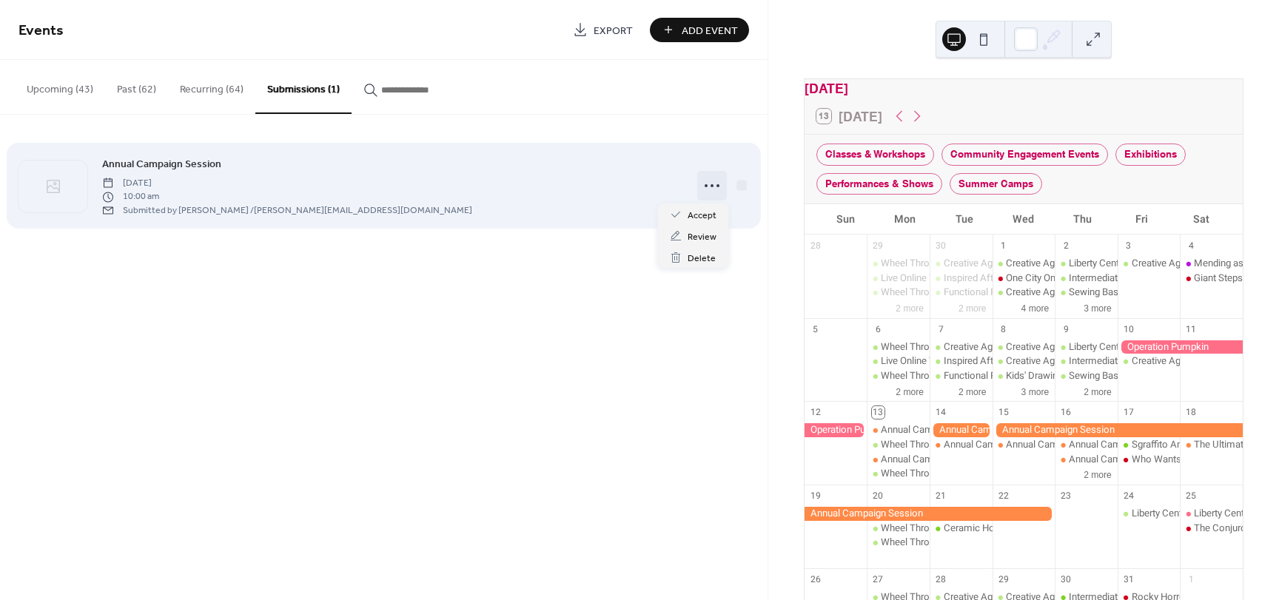
click at [705, 186] on circle at bounding box center [706, 185] width 3 height 3
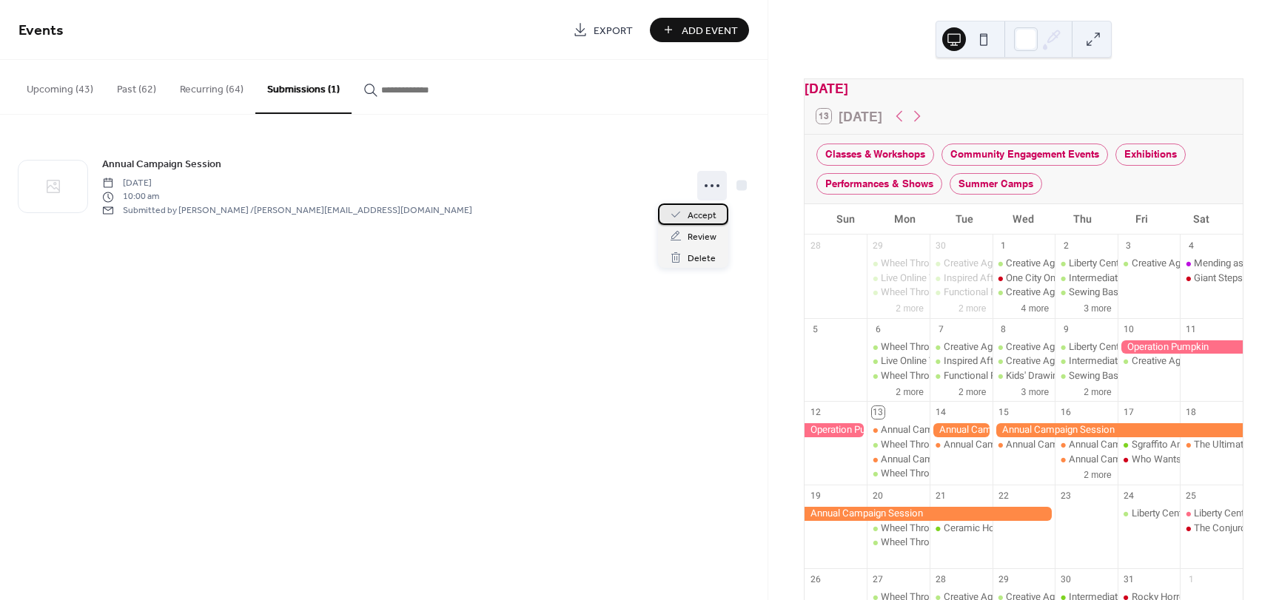
click at [706, 212] on span "Accept" at bounding box center [702, 216] width 29 height 16
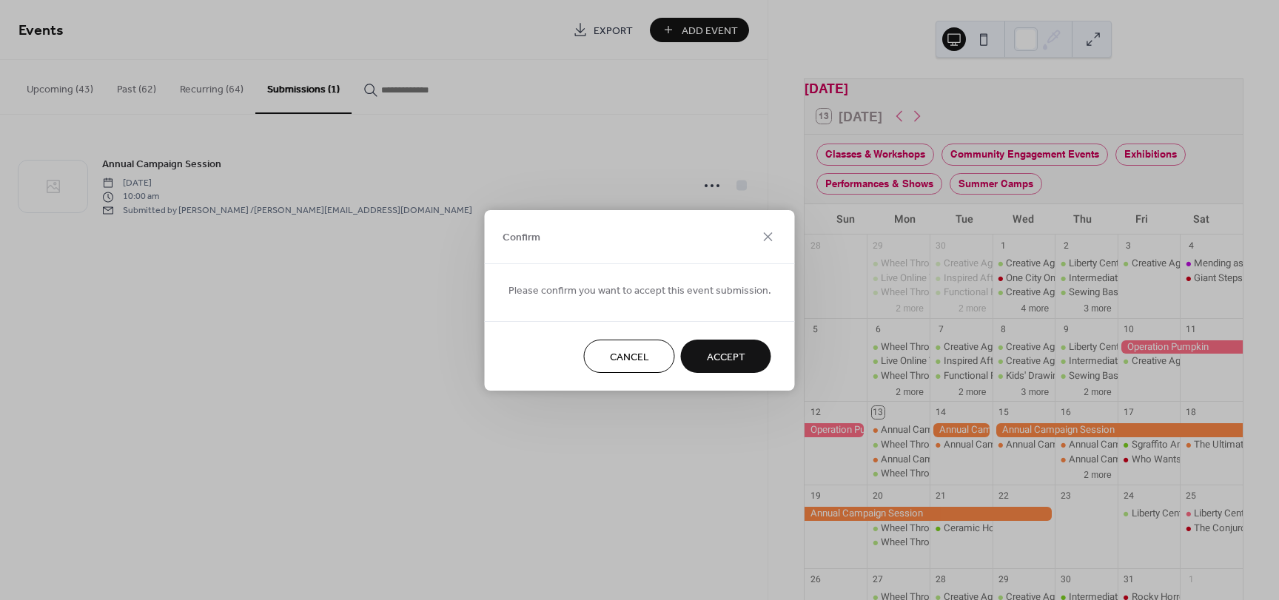
click at [710, 353] on span "Accept" at bounding box center [726, 357] width 38 height 16
